Goal: Information Seeking & Learning: Learn about a topic

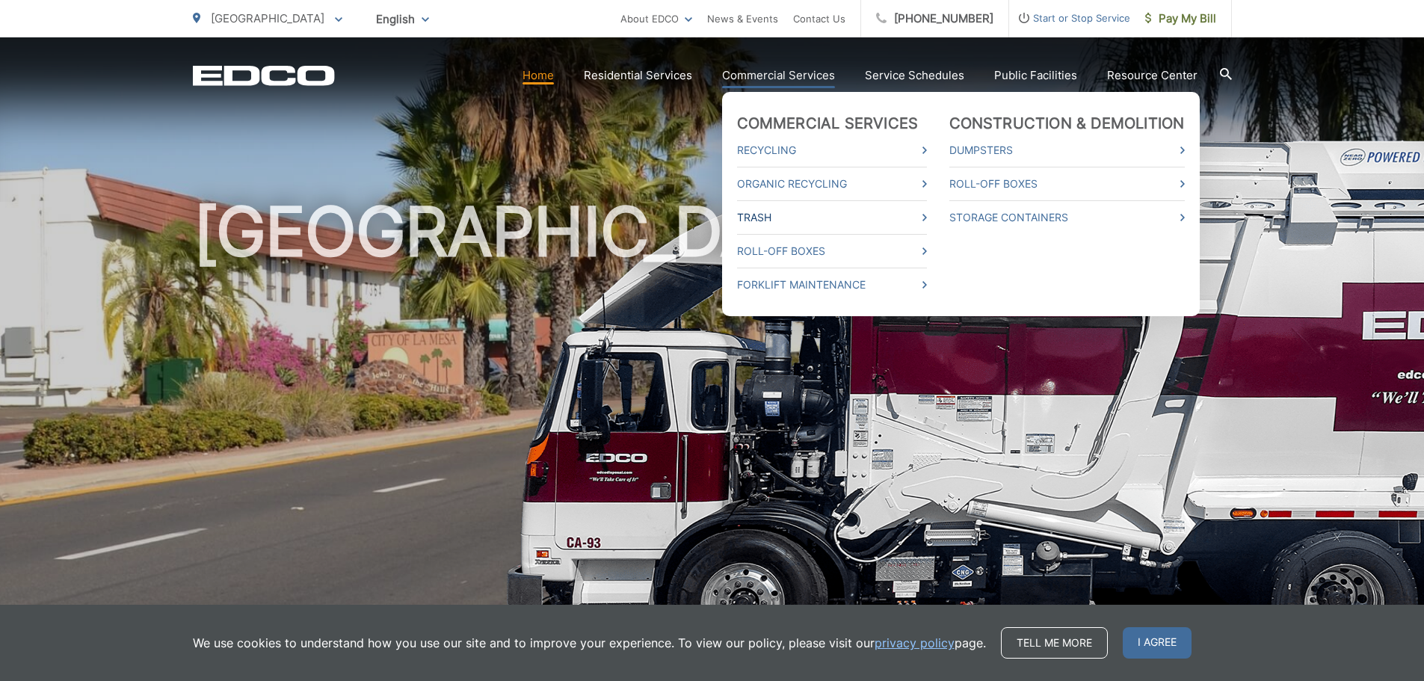
click at [766, 217] on link "Trash" at bounding box center [832, 218] width 190 height 18
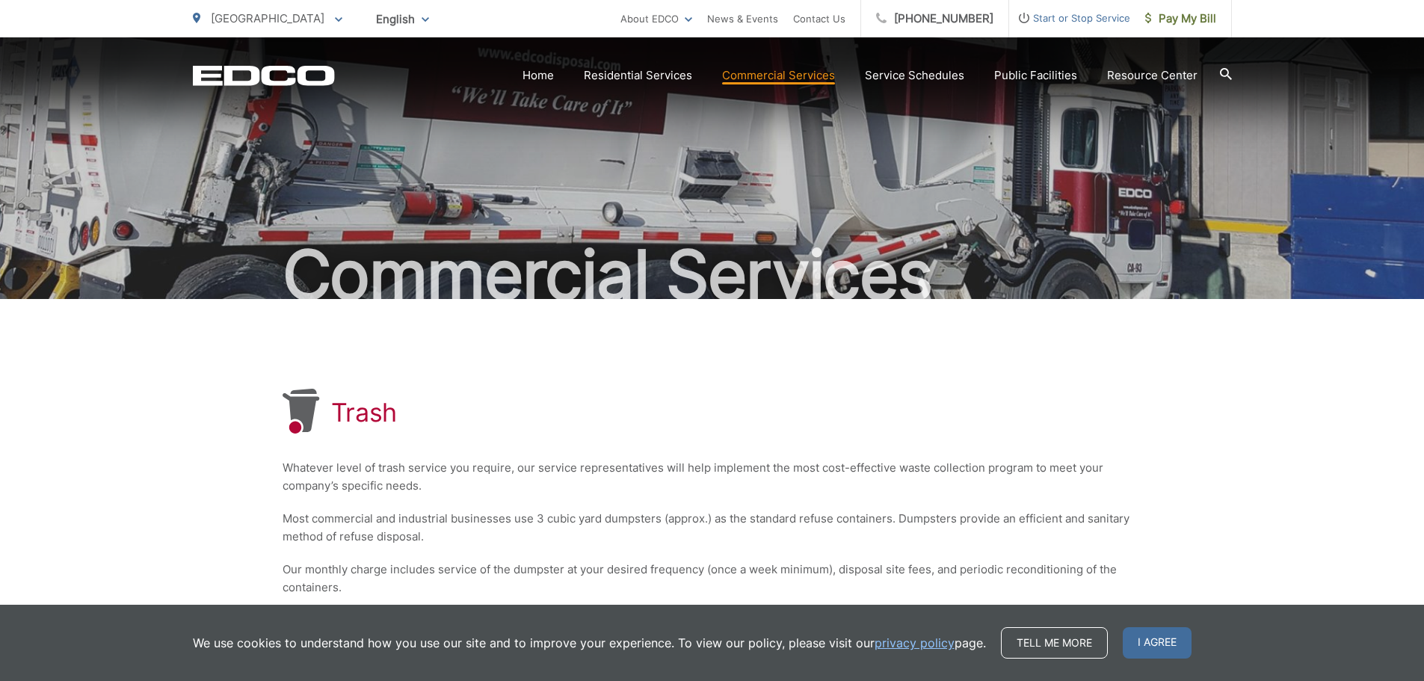
click at [613, 458] on div "Trash Whatever level of trash service you require, our service representatives …" at bounding box center [711, 522] width 859 height 446
click at [1154, 648] on span "I agree" at bounding box center [1157, 642] width 69 height 31
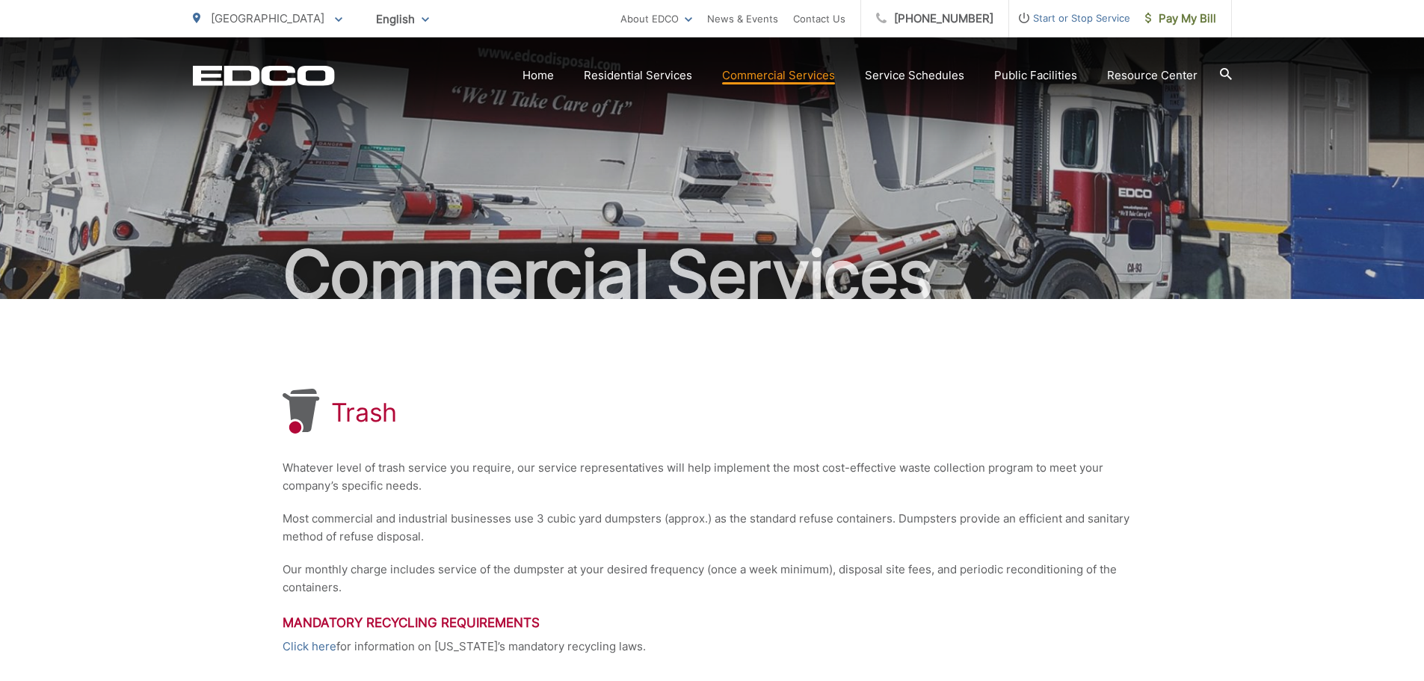
click at [663, 465] on p "Whatever level of trash service you require, our service representatives will h…" at bounding box center [711, 477] width 859 height 36
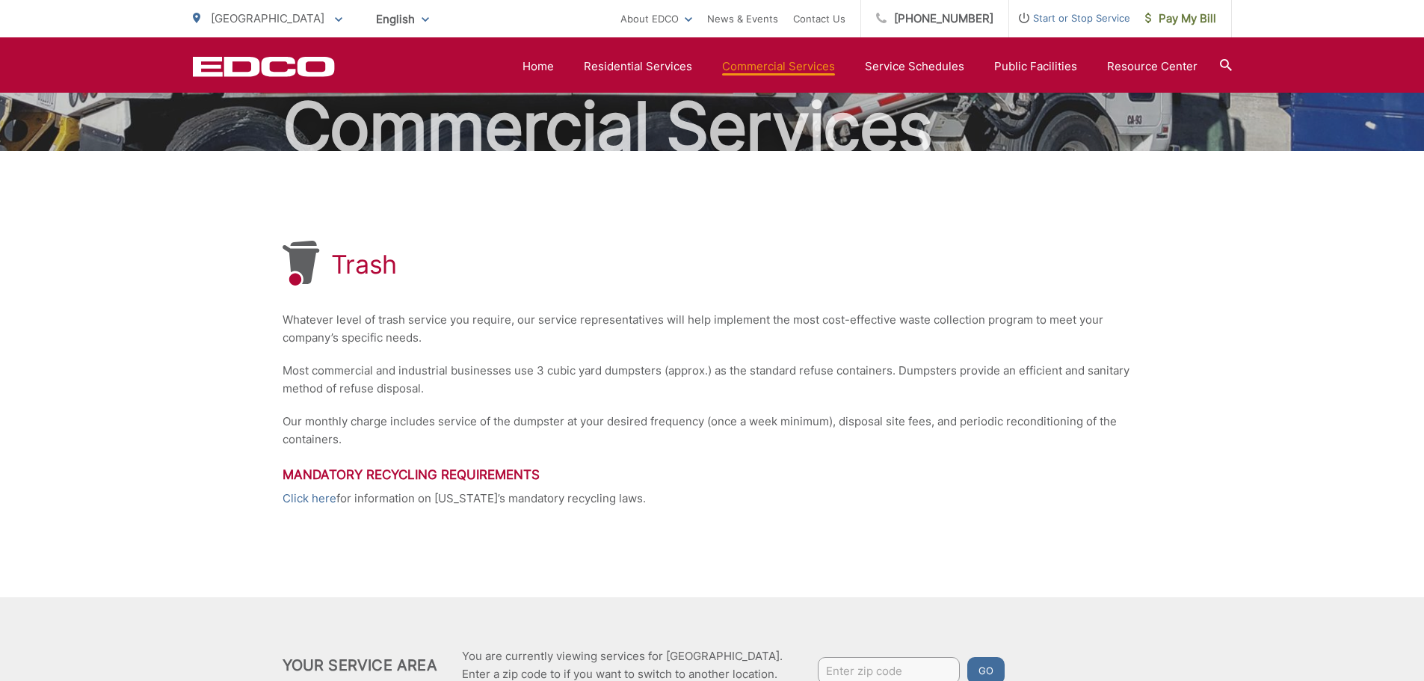
scroll to position [143, 0]
